Goal: Task Accomplishment & Management: Complete application form

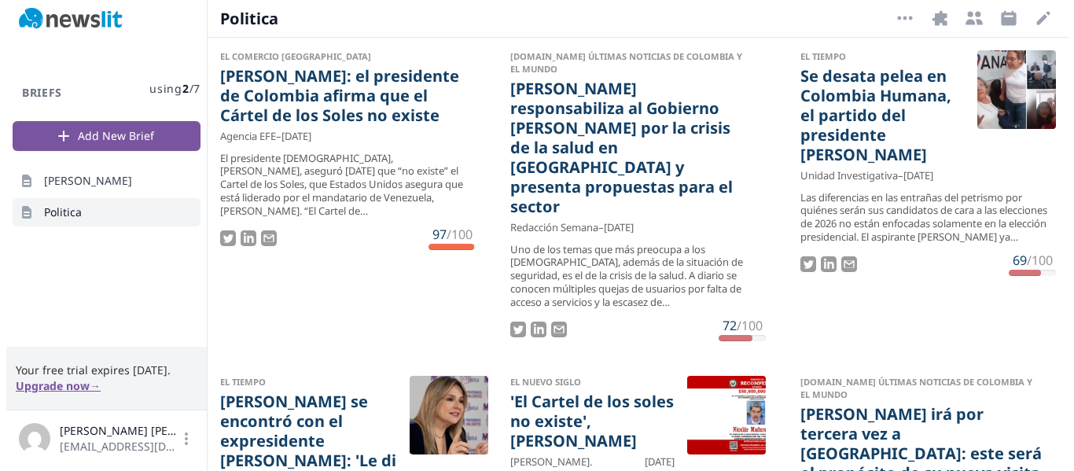
scroll to position [1502, 0]
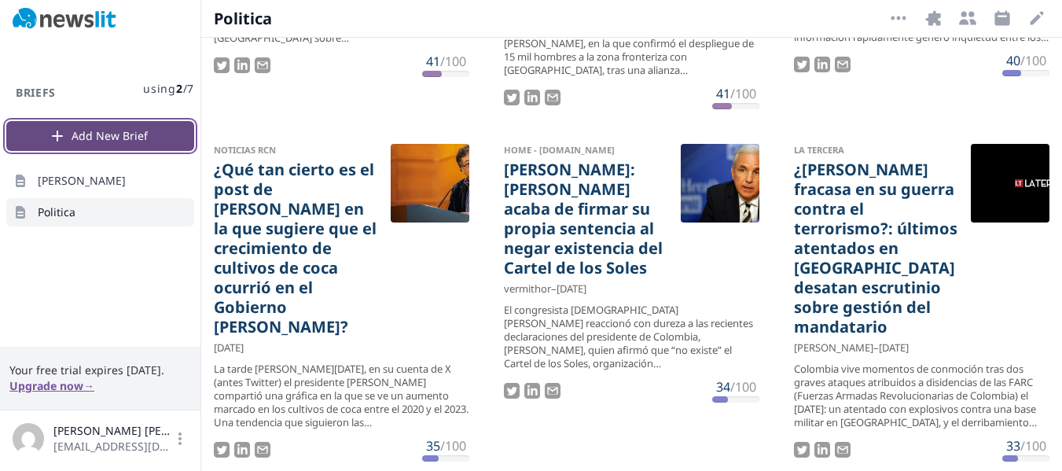
click at [113, 141] on button "Add New Brief" at bounding box center [100, 136] width 188 height 30
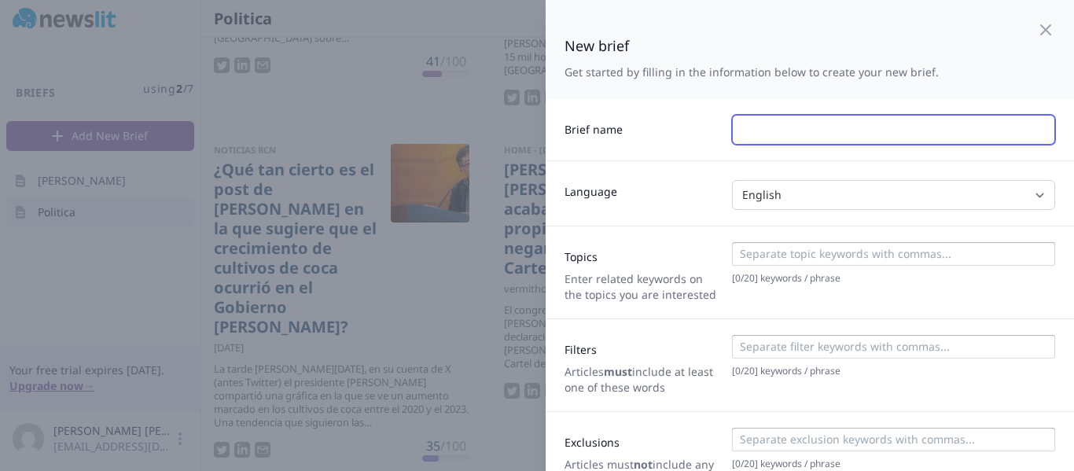
click at [758, 126] on input "text" at bounding box center [893, 130] width 323 height 30
type input "[PERSON_NAME]"
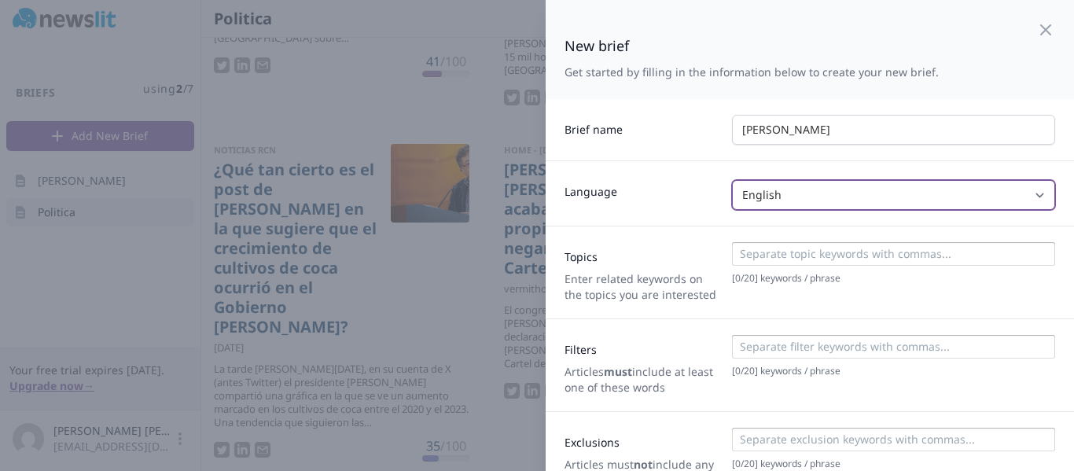
click at [859, 190] on select "English Spanish Italian [PERSON_NAME] Any" at bounding box center [893, 195] width 323 height 30
select select "SPANISH"
click at [732, 180] on select "English Spanish Italian [PERSON_NAME] Any" at bounding box center [893, 195] width 323 height 30
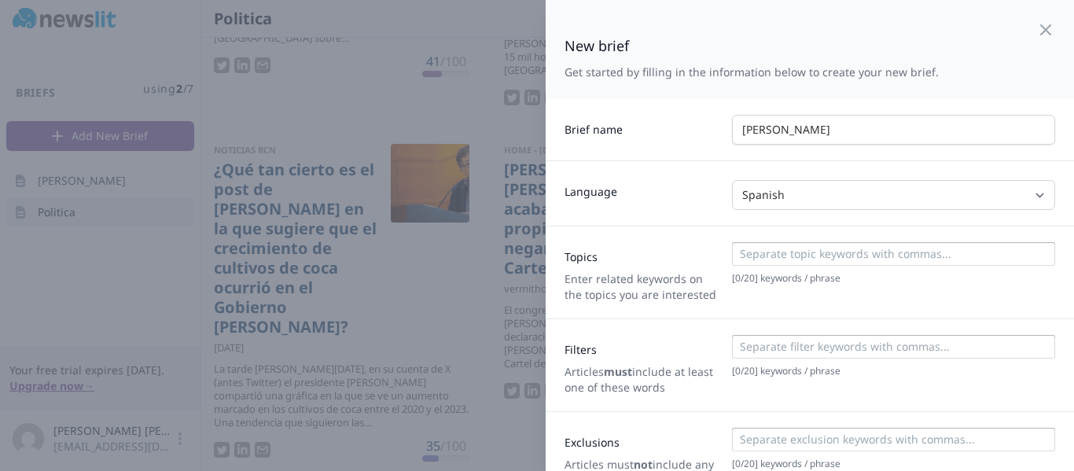
click at [759, 248] on input at bounding box center [893, 254] width 314 height 16
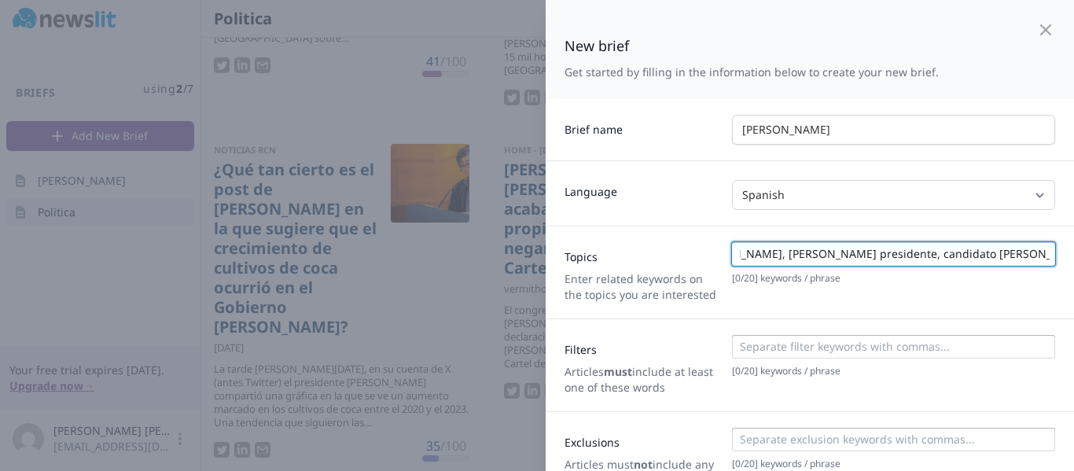
scroll to position [95, 0]
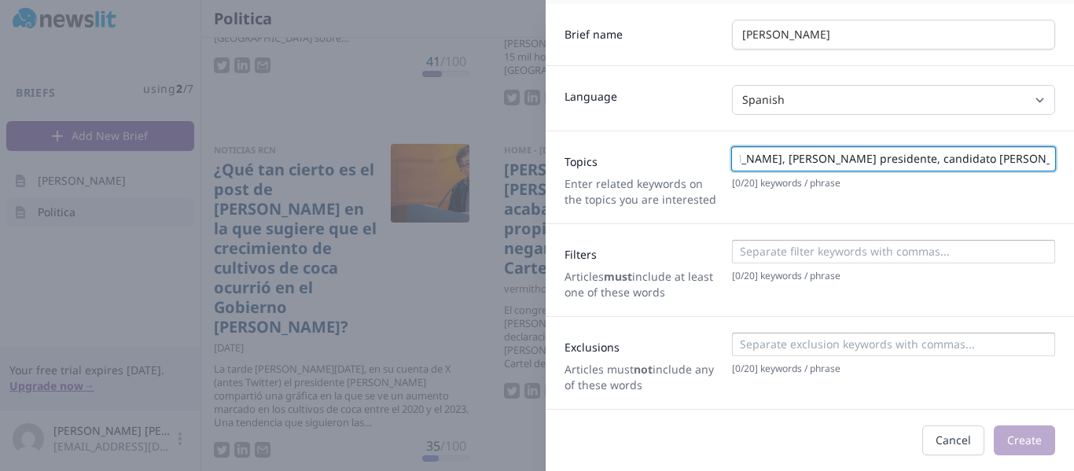
type input "[PERSON_NAME], [PERSON_NAME] presidente, candidato [PERSON_NAME]"
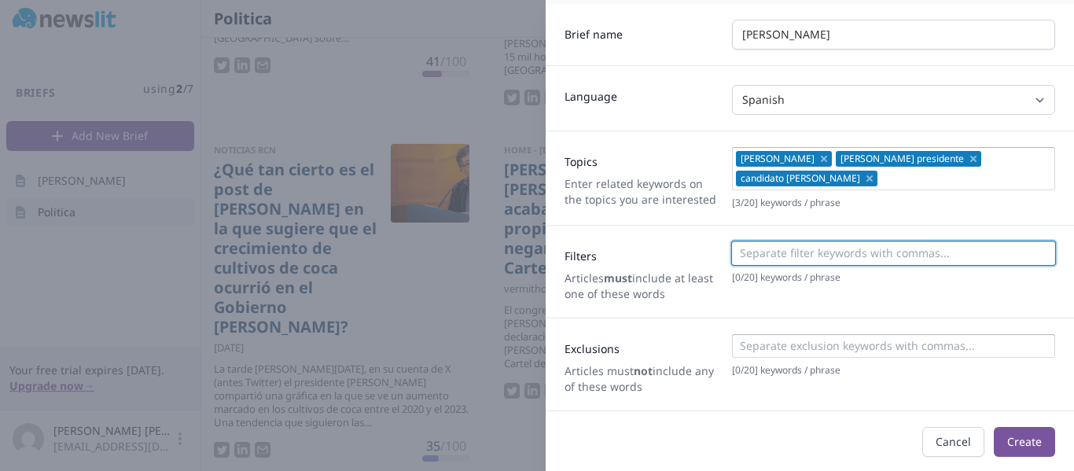
click at [771, 256] on input at bounding box center [893, 253] width 314 height 16
click at [758, 258] on input at bounding box center [893, 253] width 314 height 16
type input "[PERSON_NAME], [PERSON_NAME] Presidente, candidato [PERSON_NAME],"
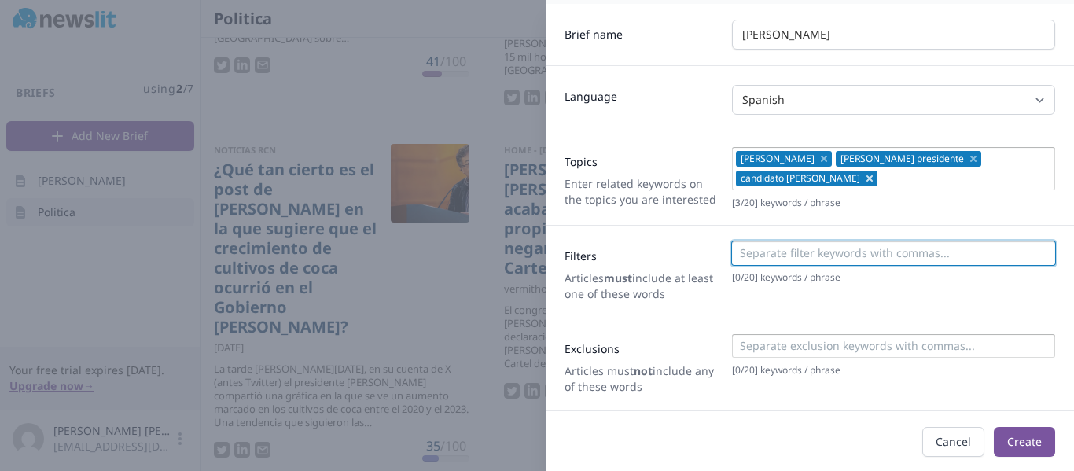
click at [863, 178] on icon "Remove" at bounding box center [869, 178] width 13 height 13
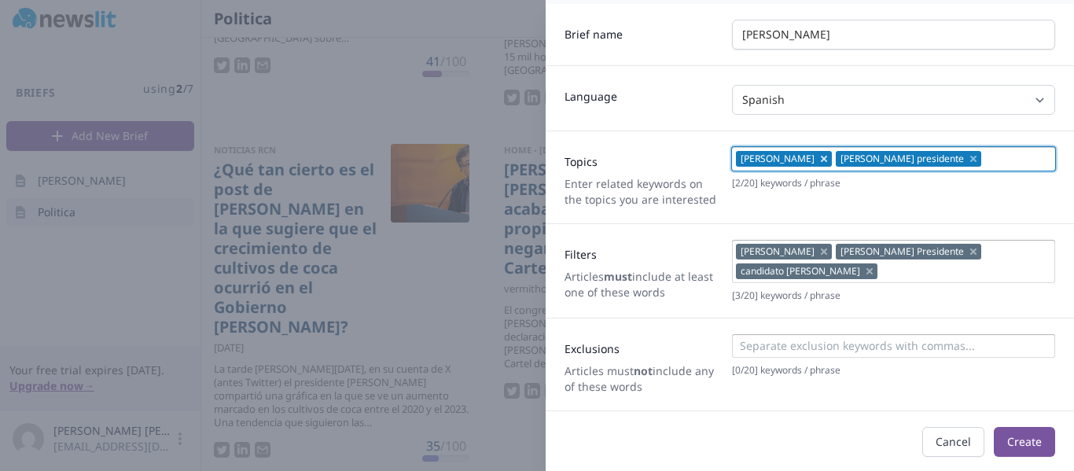
click at [817, 159] on icon "Remove" at bounding box center [823, 158] width 13 height 13
click at [867, 154] on icon "Remove" at bounding box center [873, 158] width 13 height 13
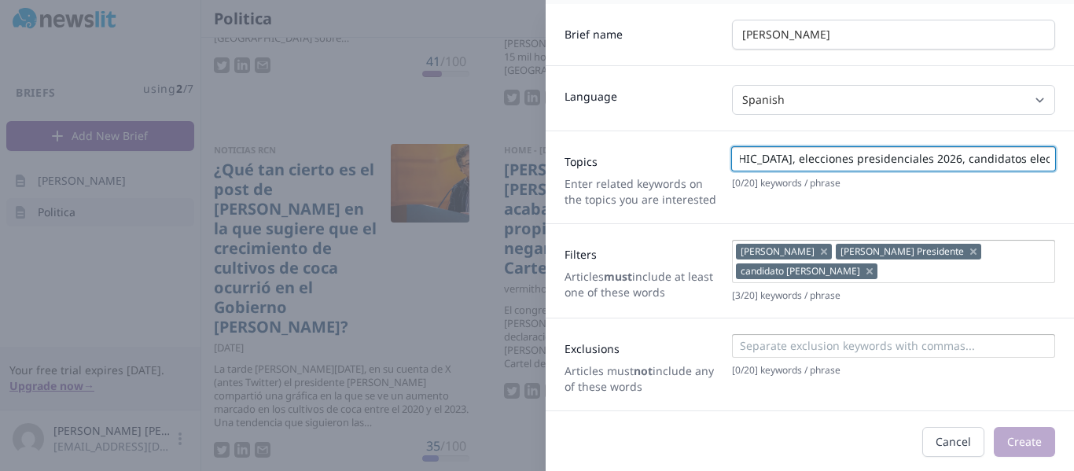
scroll to position [97, 0]
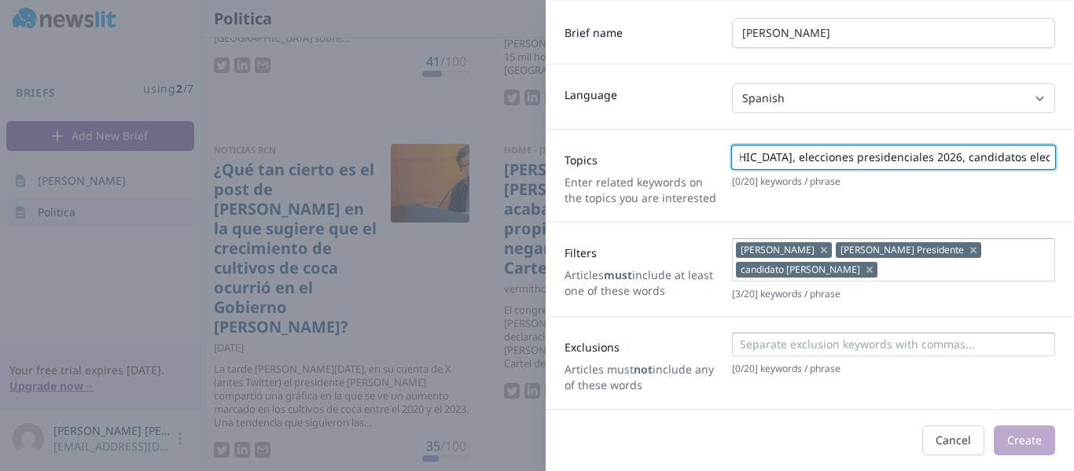
type input "politica, politica [DEMOGRAPHIC_DATA], elecciones presidenciales 2026, candidat…"
click at [912, 343] on div "Exclusions Articles must not include any of these words [ 0 / 20 ] keywords / p…" at bounding box center [809, 362] width 528 height 93
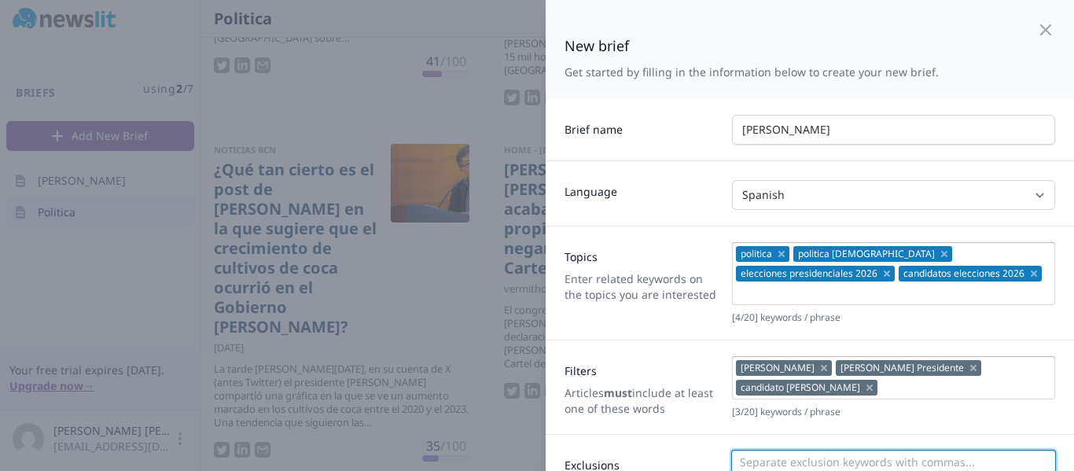
scroll to position [118, 0]
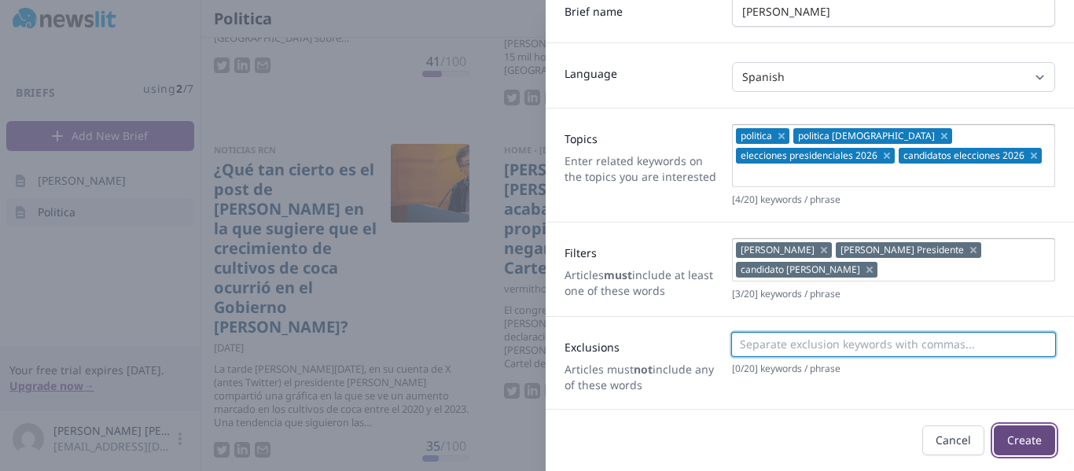
click at [1013, 446] on button "Create" at bounding box center [1023, 440] width 61 height 30
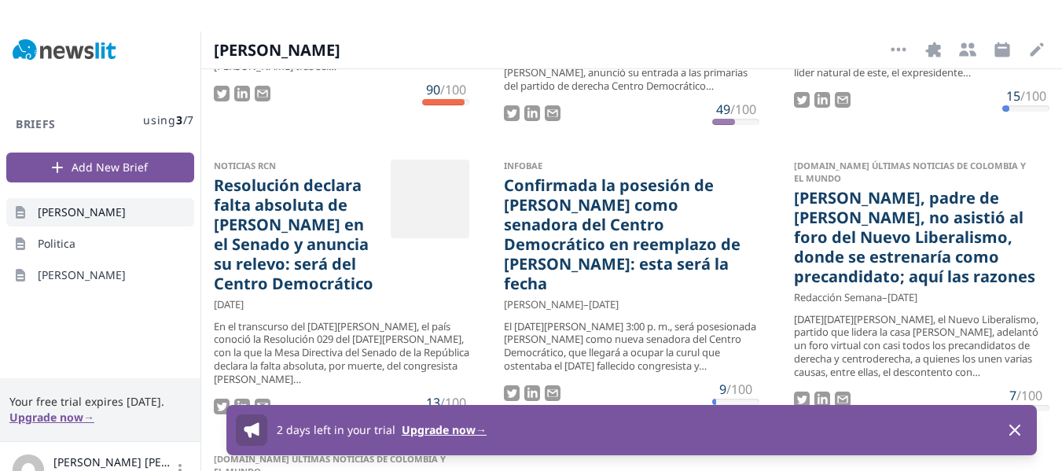
scroll to position [275, 0]
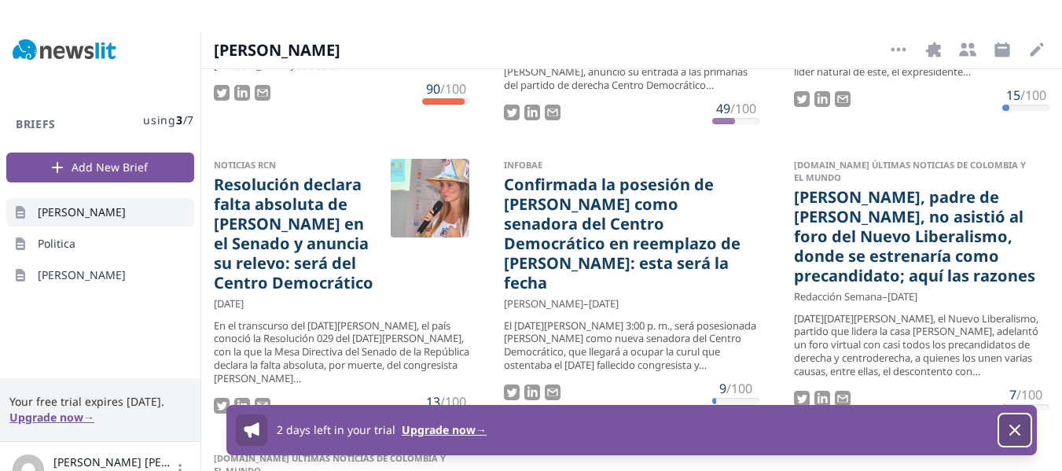
click at [1012, 430] on icon "button" at bounding box center [1014, 429] width 19 height 19
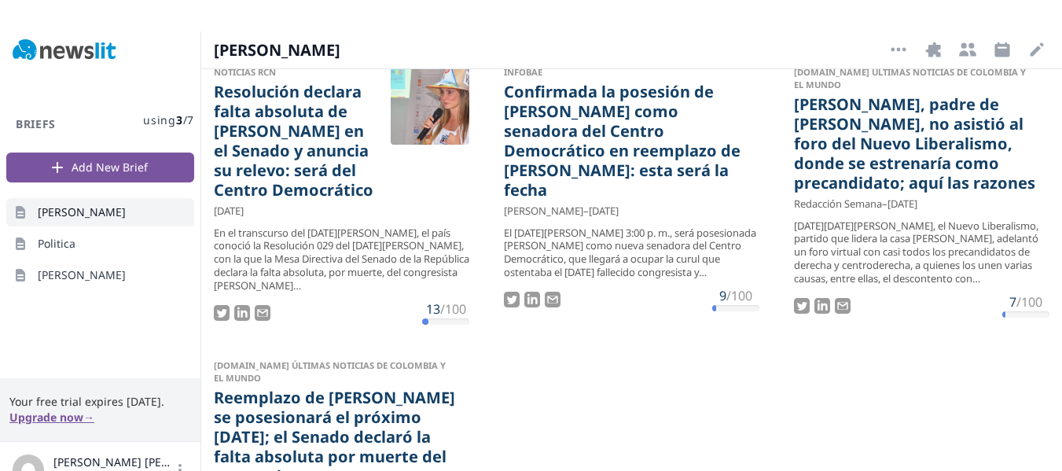
scroll to position [369, 0]
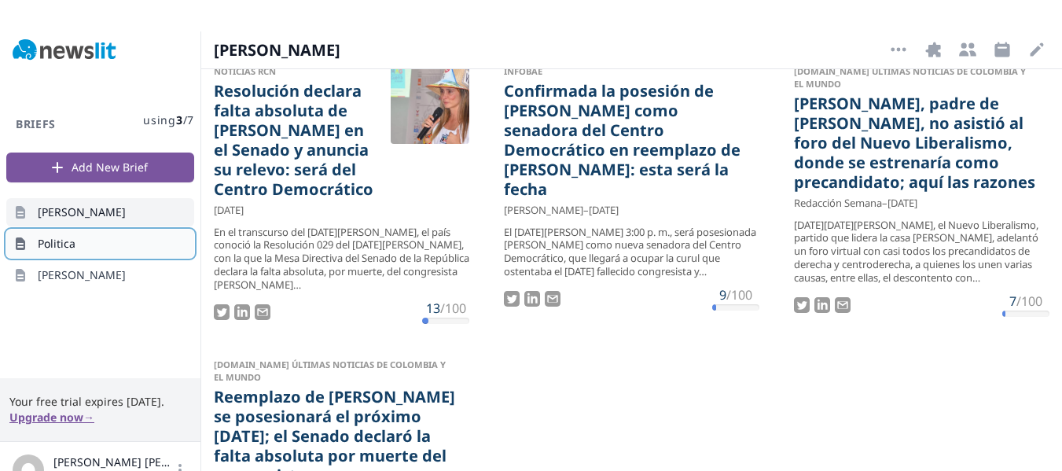
click at [58, 255] on link "Politica" at bounding box center [100, 243] width 188 height 28
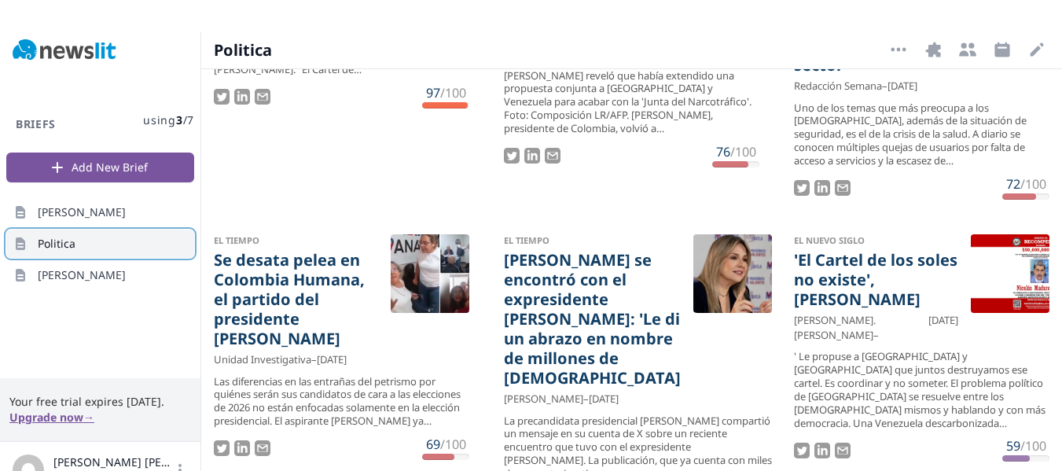
scroll to position [174, 0]
